Goal: Check status

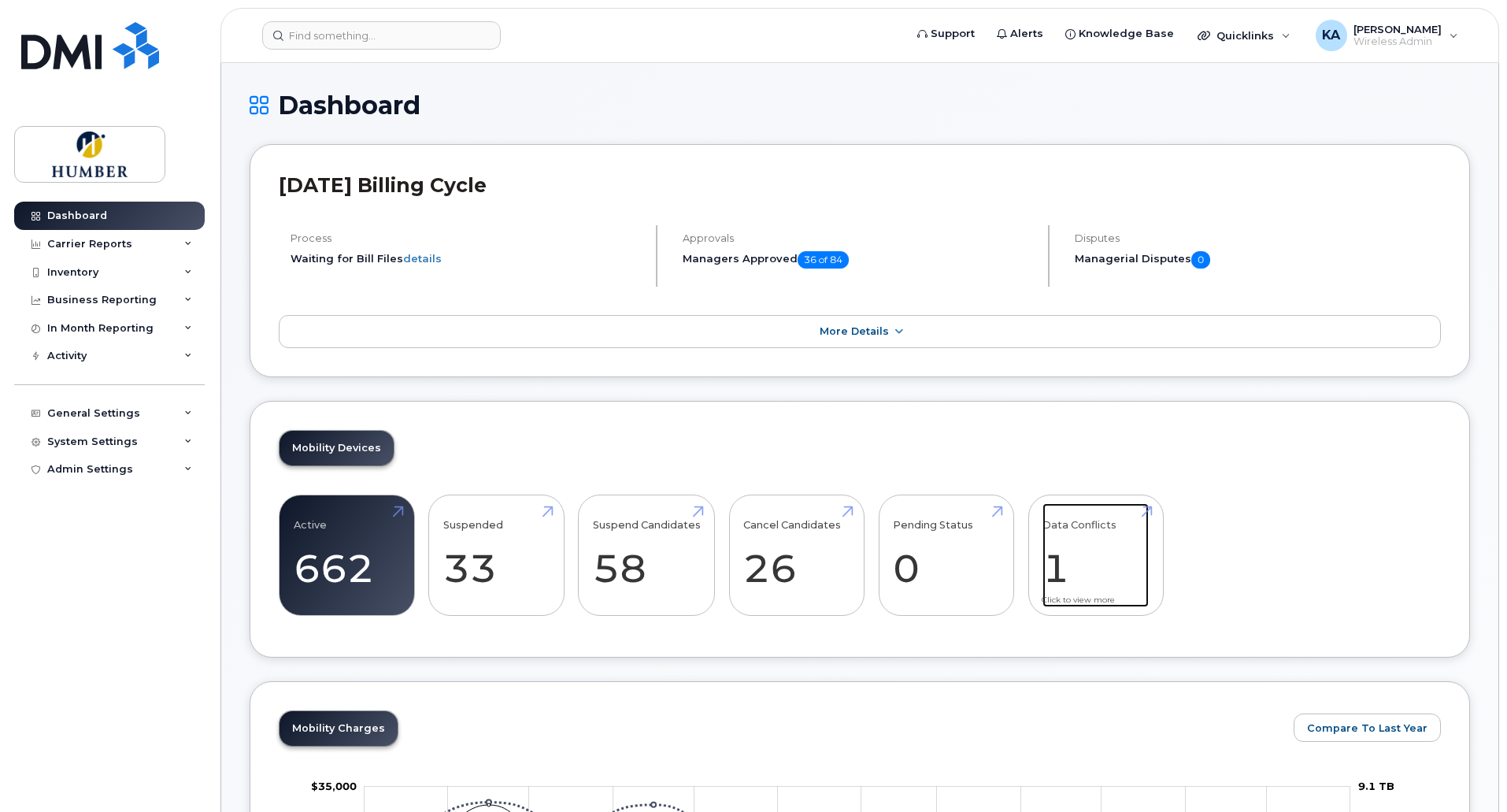
click at [1053, 568] on link "Data Conflicts 1" at bounding box center [1096, 554] width 106 height 104
